Goal: Task Accomplishment & Management: Complete application form

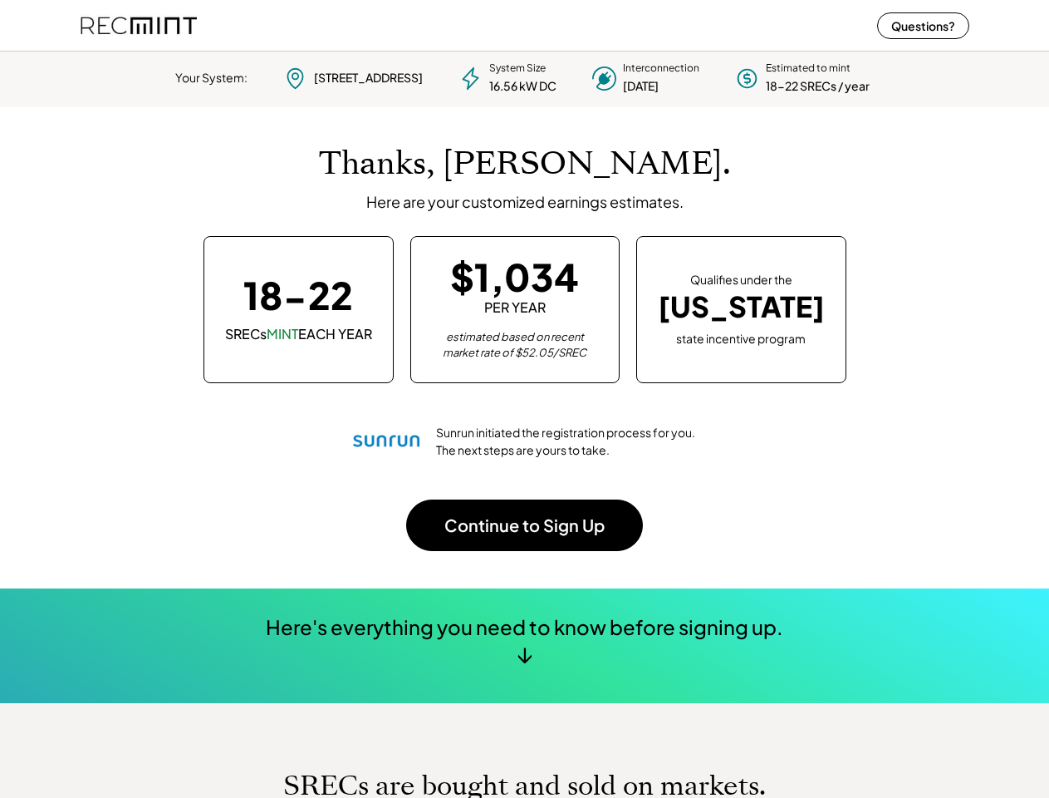
scroll to position [233, 464]
click at [524, 399] on div "Thanks, [PERSON_NAME]. Here are your customized earnings estimates. 18-22 SRECs…" at bounding box center [525, 347] width 889 height 481
click at [524, 421] on div "Sunrun initiated the registration process for you. The next steps are yours to …" at bounding box center [525, 441] width 344 height 66
click at [524, 76] on div "System Size 16.56 kW DC" at bounding box center [522, 77] width 67 height 33
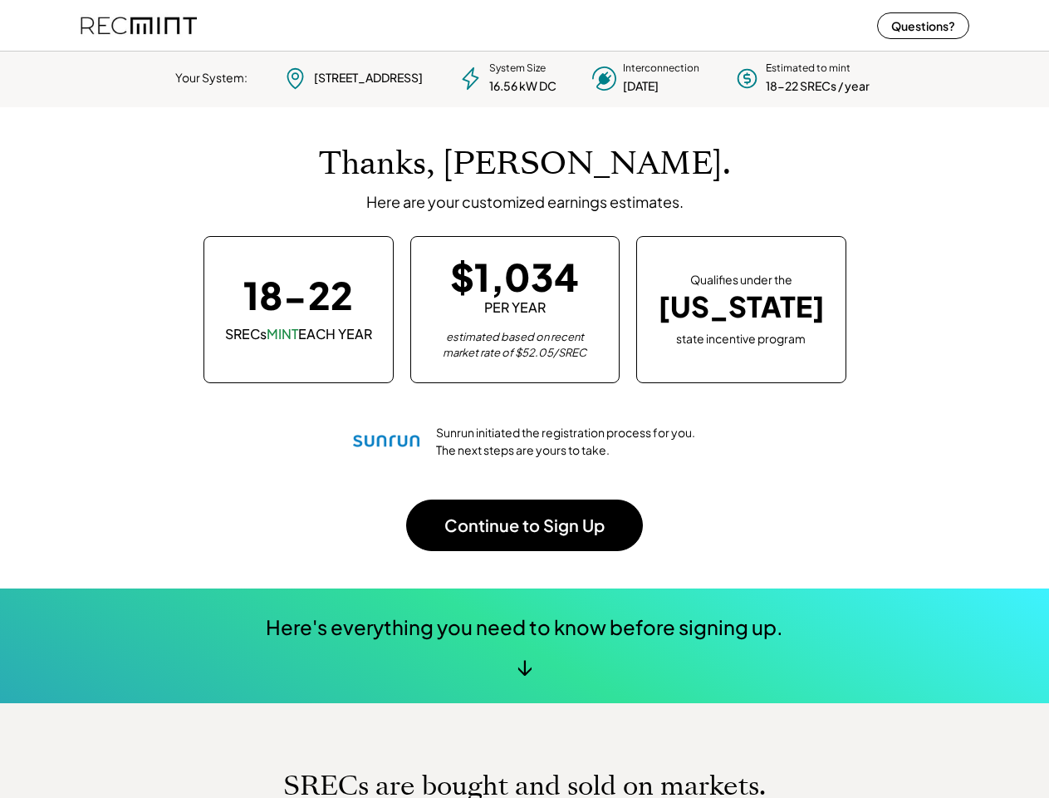
click at [525, 78] on div "16.56 kW DC" at bounding box center [522, 86] width 67 height 17
click at [186, 78] on div "Your System:" at bounding box center [211, 78] width 72 height 17
click at [345, 78] on div "[STREET_ADDRESS]" at bounding box center [368, 78] width 109 height 17
click at [361, 77] on div "[STREET_ADDRESS]" at bounding box center [368, 78] width 109 height 17
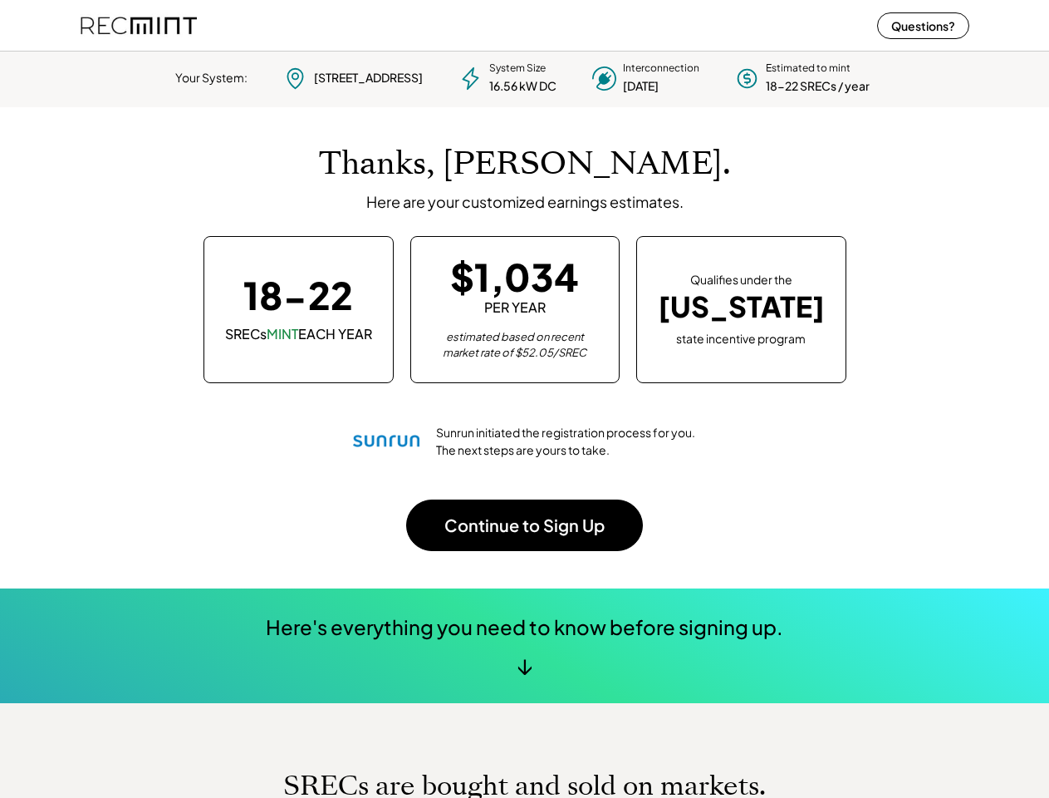
click at [518, 78] on div "16.56 kW DC" at bounding box center [522, 86] width 67 height 17
